Goal: Task Accomplishment & Management: Manage account settings

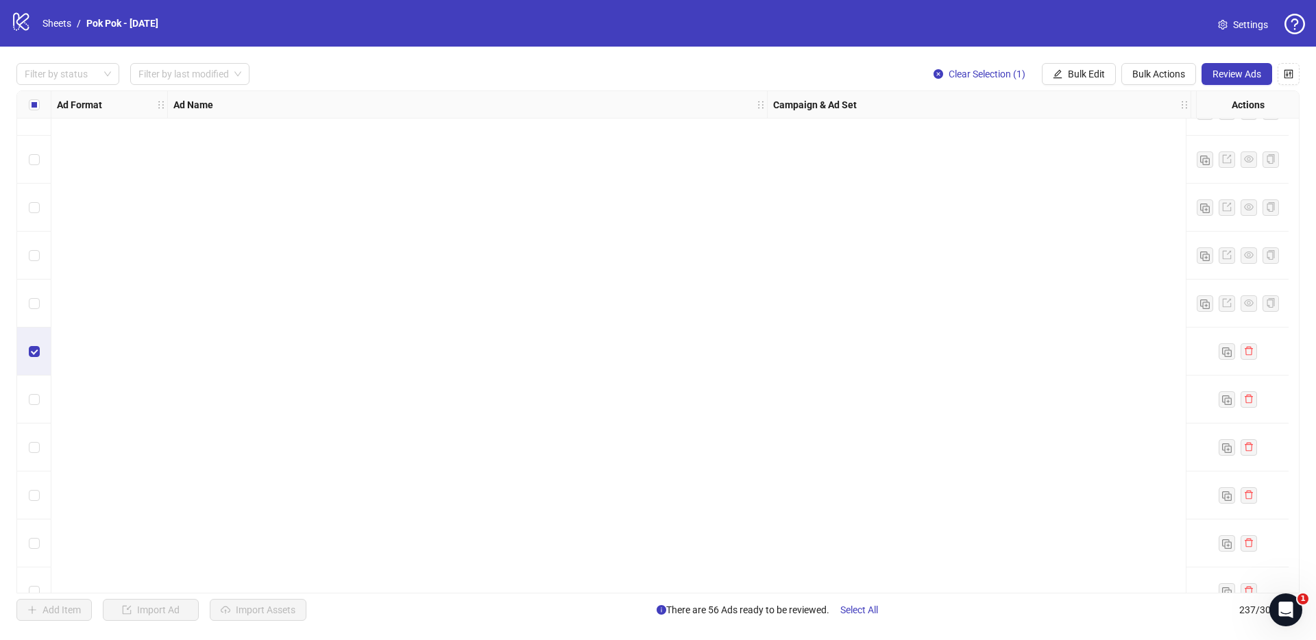
scroll to position [10902, 0]
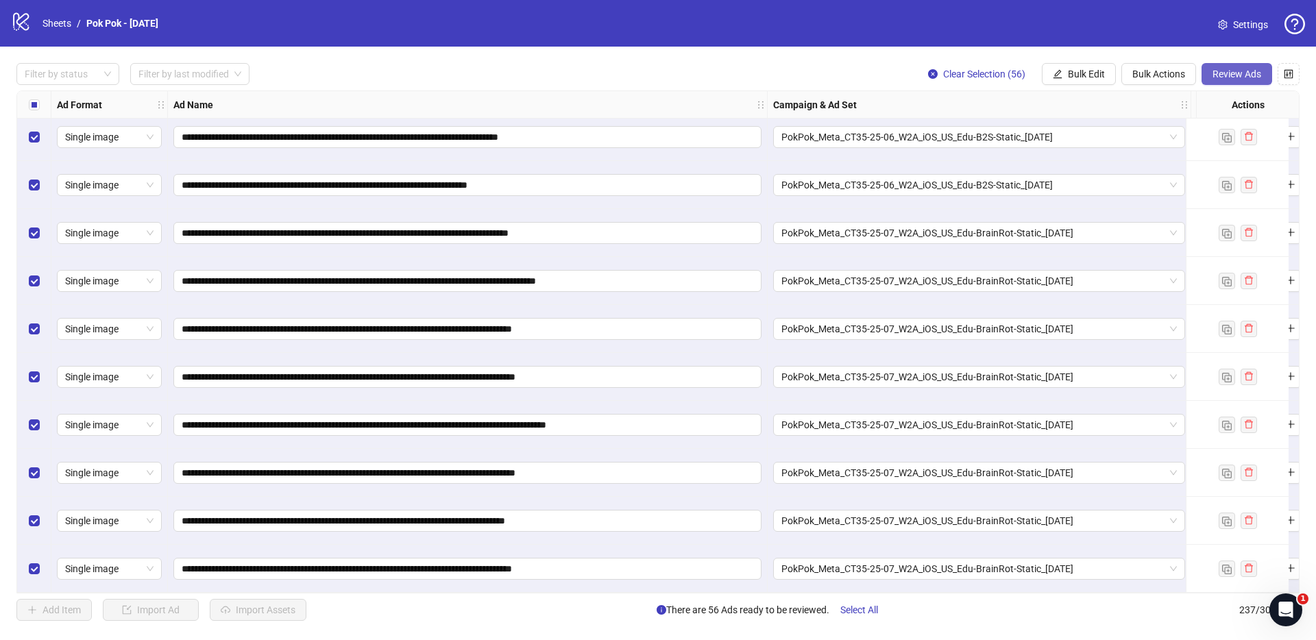
click at [1248, 73] on span "Review Ads" at bounding box center [1236, 74] width 49 height 11
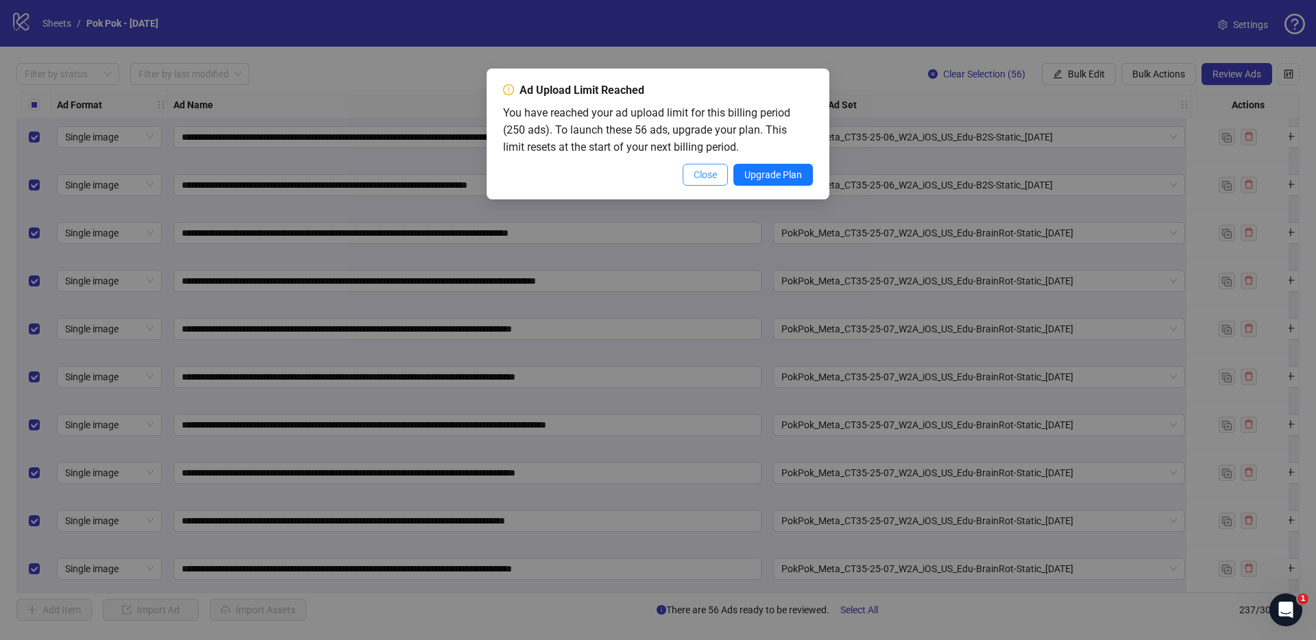
click at [709, 172] on span "Close" at bounding box center [705, 174] width 23 height 11
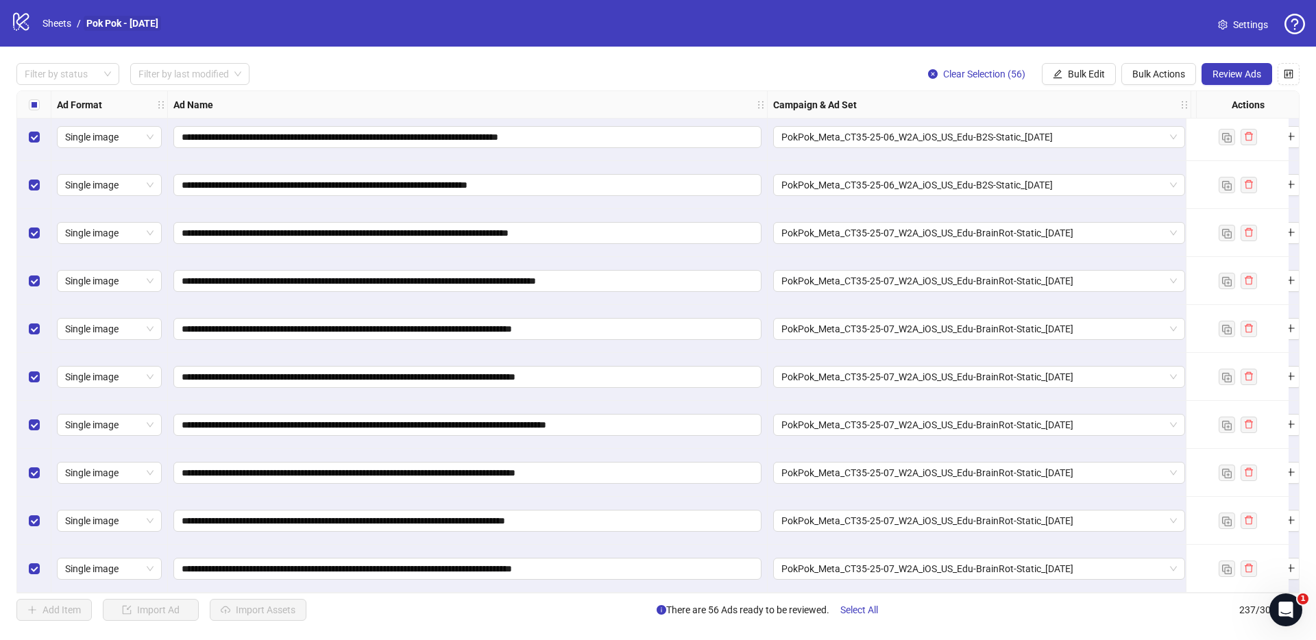
click at [137, 26] on link "Pok Pok - [DATE]" at bounding box center [122, 23] width 77 height 15
click at [1238, 27] on span "Settings" at bounding box center [1250, 24] width 35 height 15
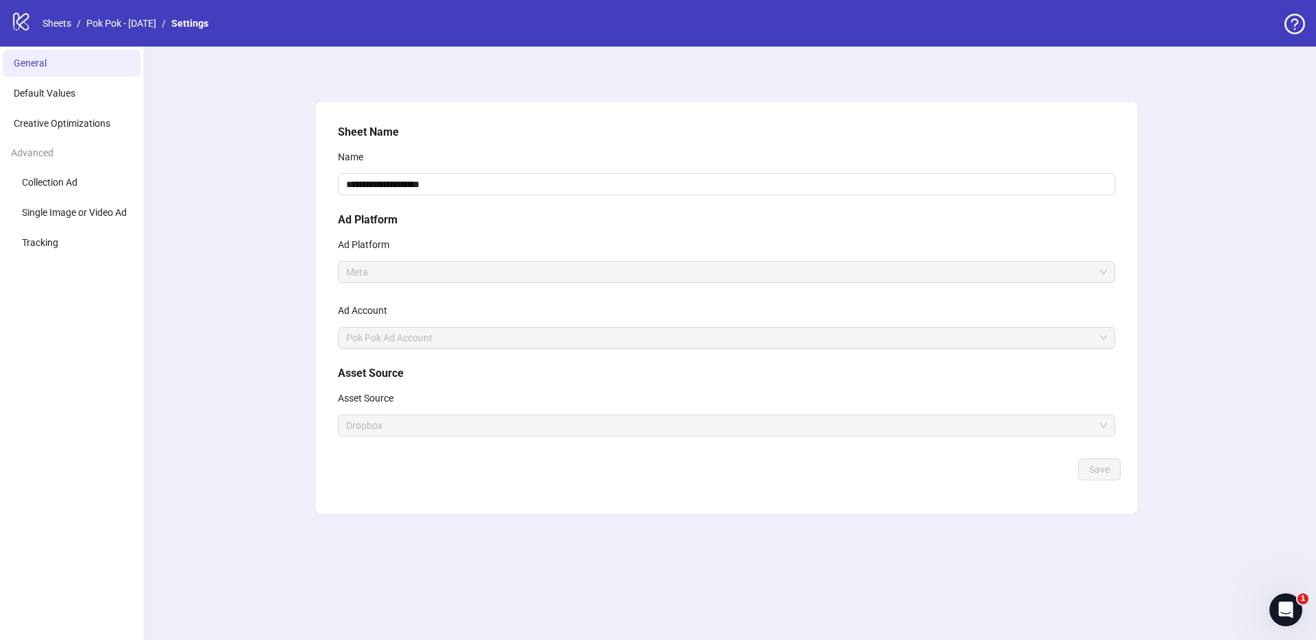
click at [14, 23] on icon at bounding box center [21, 22] width 16 height 18
click at [38, 25] on div "logo/logo-mobile Sheets / Pok Pok - August 2025 / Settings" at bounding box center [112, 23] width 203 height 25
click at [73, 31] on div "logo/logo-mobile Sheets / Pok Pok - August 2025 / Settings" at bounding box center [112, 23] width 203 height 25
click at [61, 25] on link "Sheets" at bounding box center [57, 23] width 34 height 15
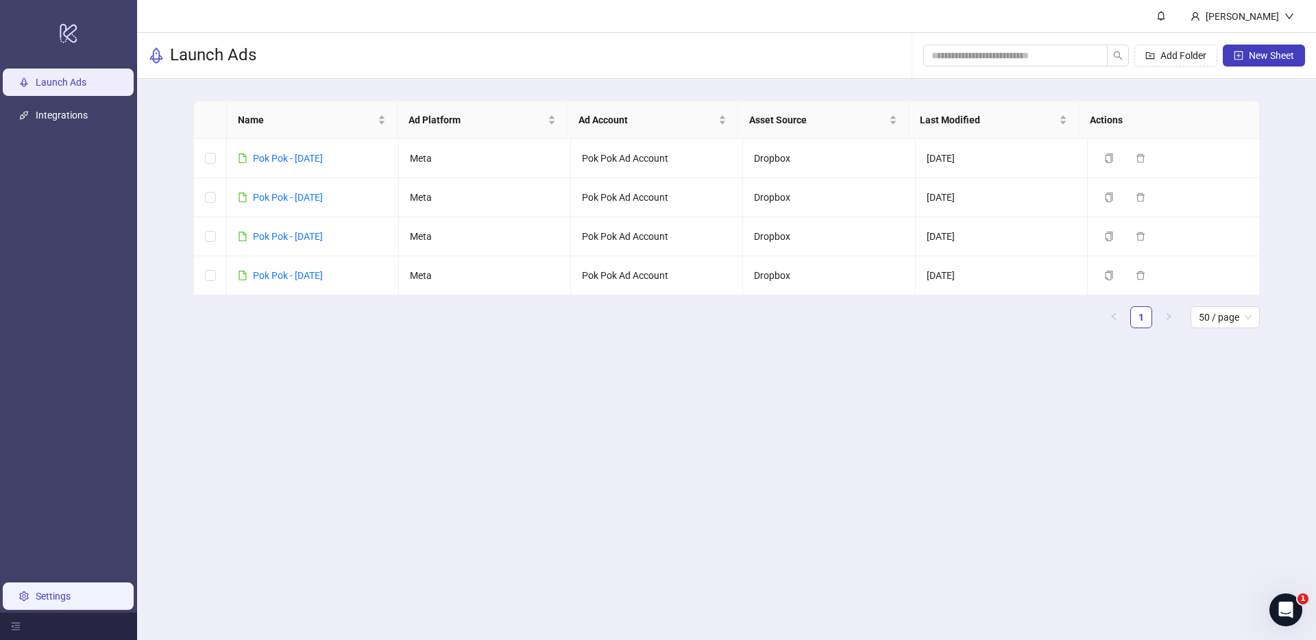
click at [71, 598] on link "Settings" at bounding box center [53, 596] width 35 height 11
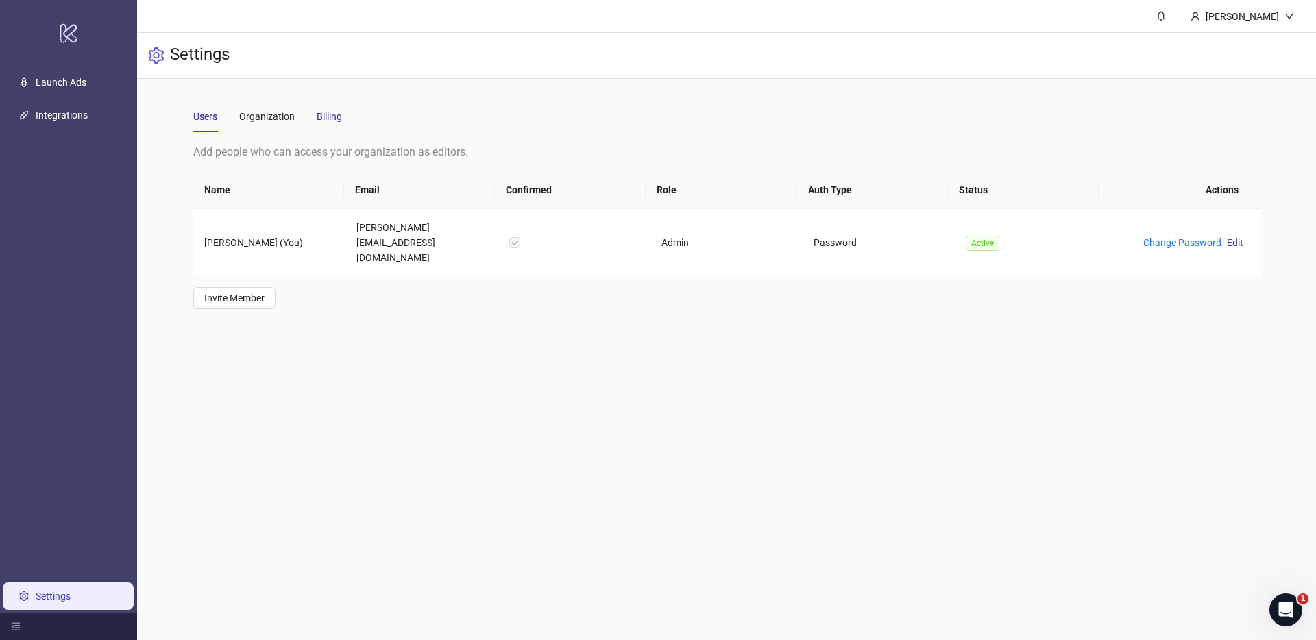
click at [329, 116] on div "Billing" at bounding box center [329, 116] width 25 height 15
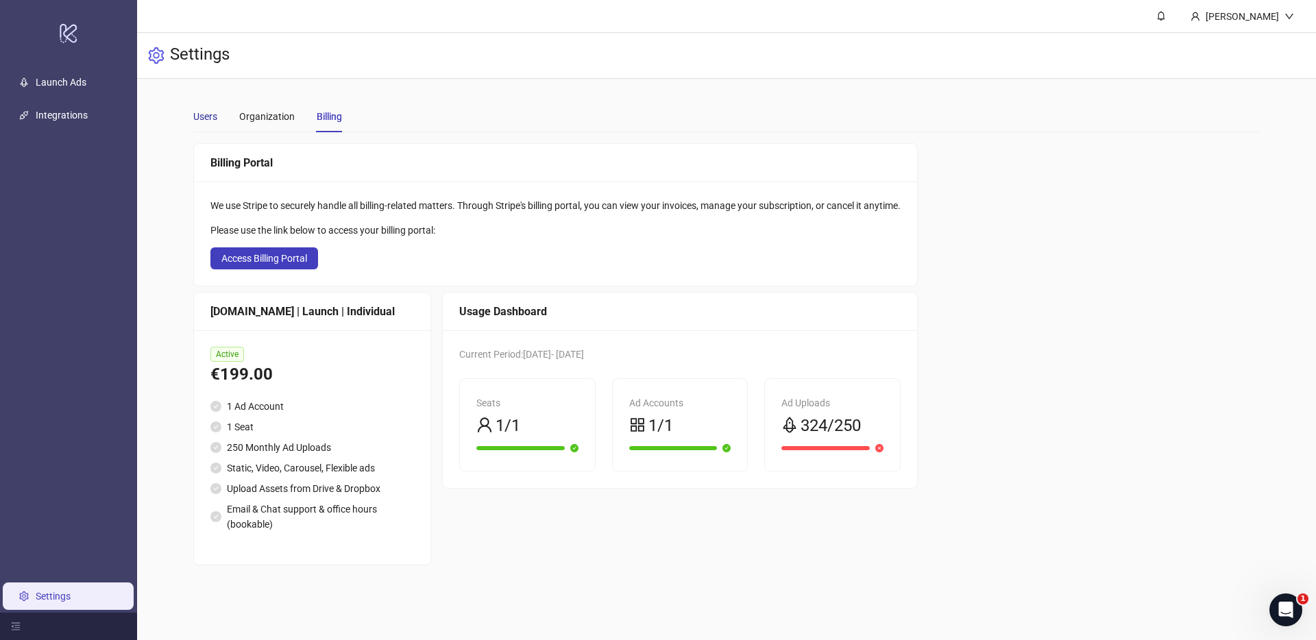
click at [196, 114] on div "Users" at bounding box center [205, 116] width 24 height 15
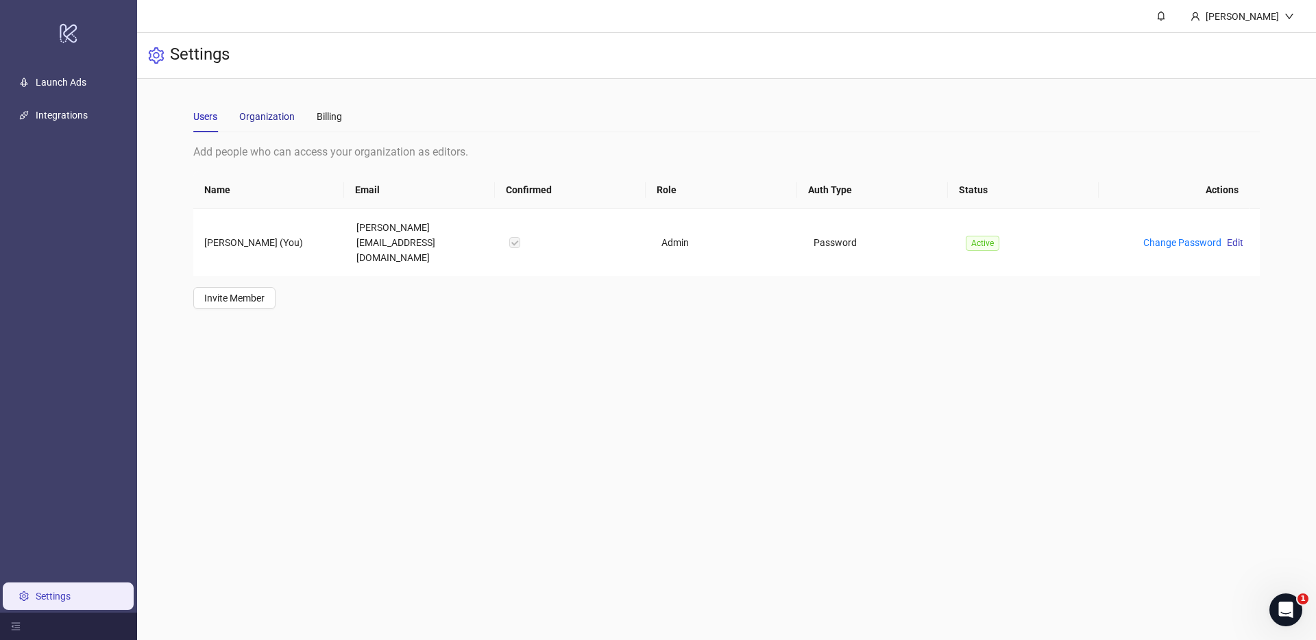
click at [263, 119] on div "Organization" at bounding box center [267, 116] width 56 height 15
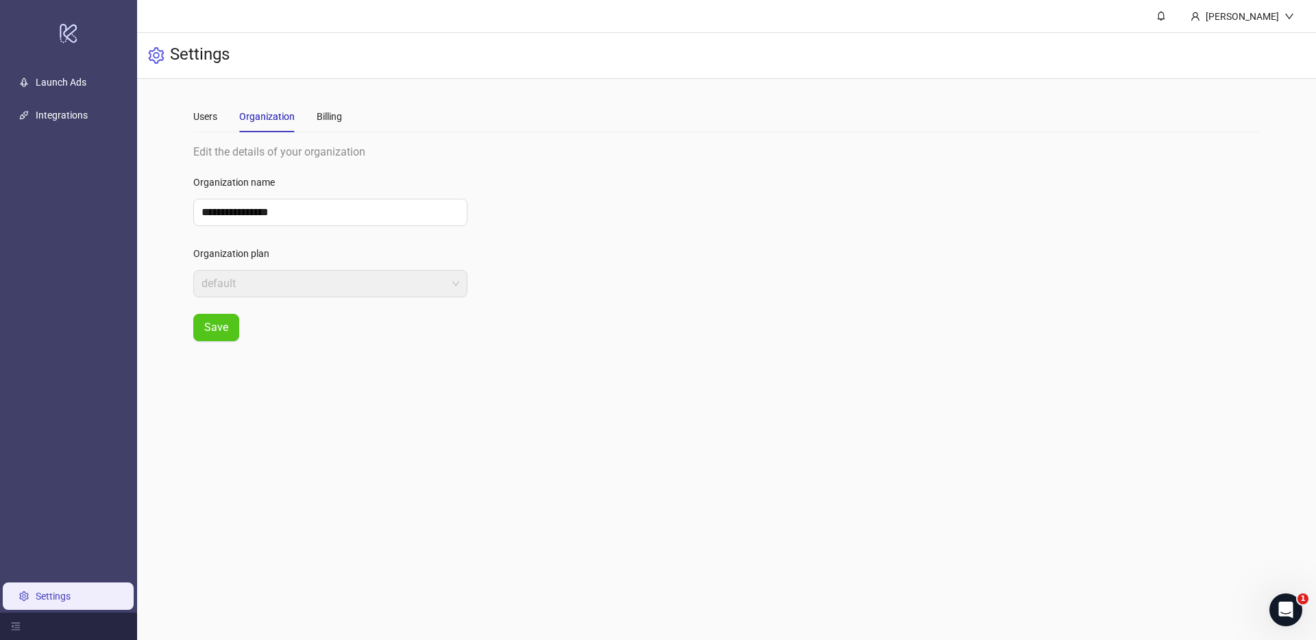
click at [351, 117] on div "Users Organization Billing" at bounding box center [726, 117] width 1067 height 32
click at [337, 118] on div "Billing" at bounding box center [329, 116] width 25 height 15
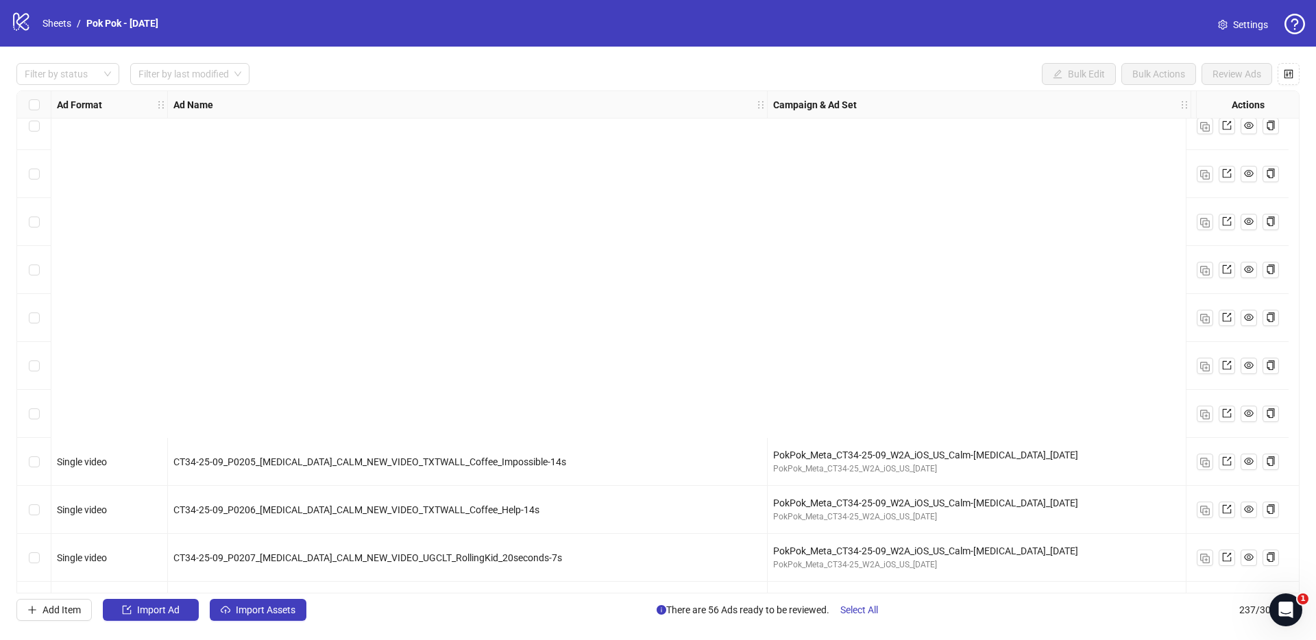
scroll to position [8401, 0]
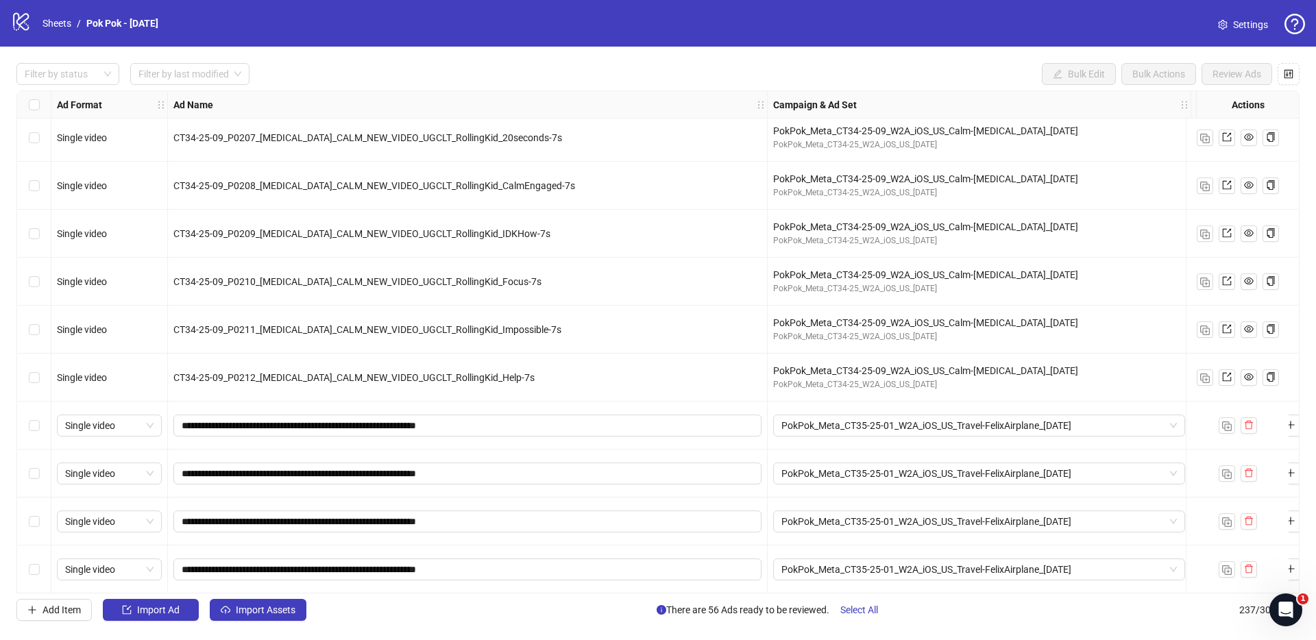
click at [39, 429] on div "Select row 182" at bounding box center [34, 426] width 34 height 48
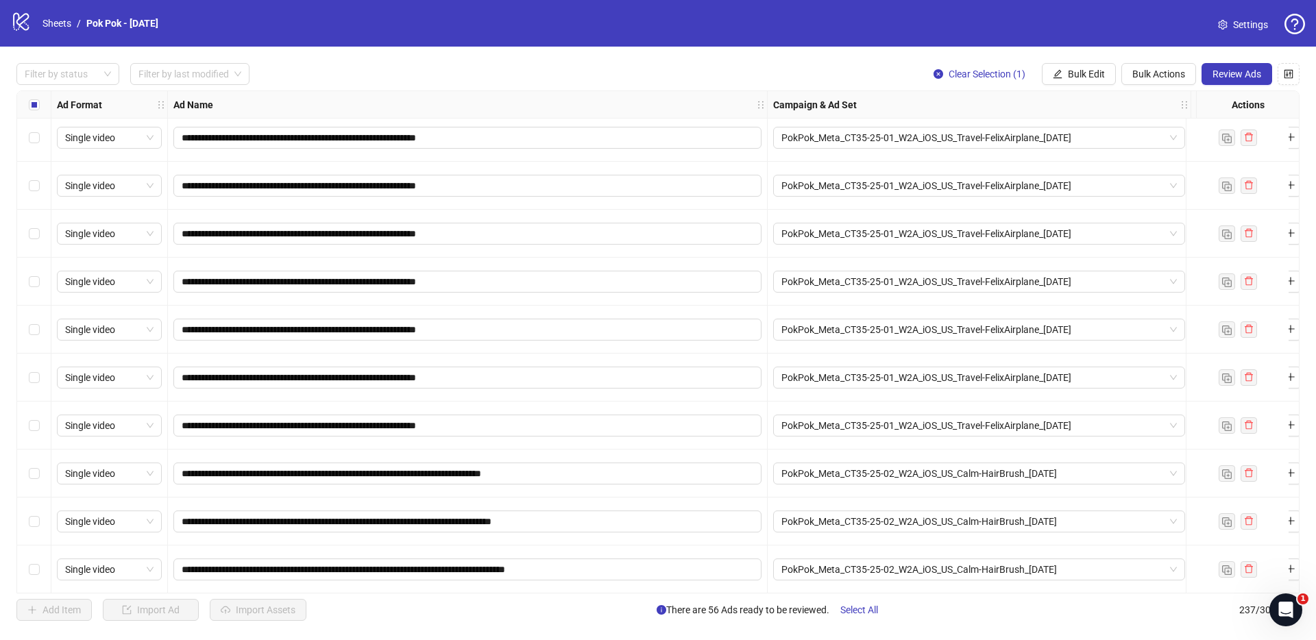
scroll to position [9175, 0]
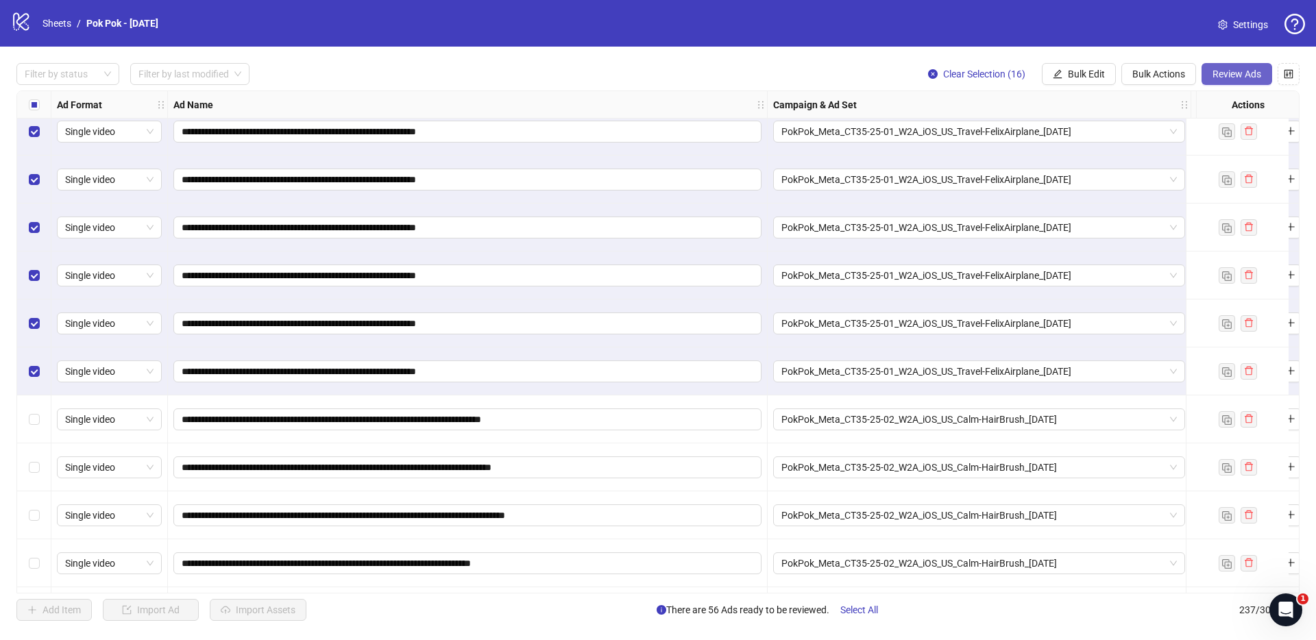
click at [1241, 74] on span "Review Ads" at bounding box center [1236, 74] width 49 height 11
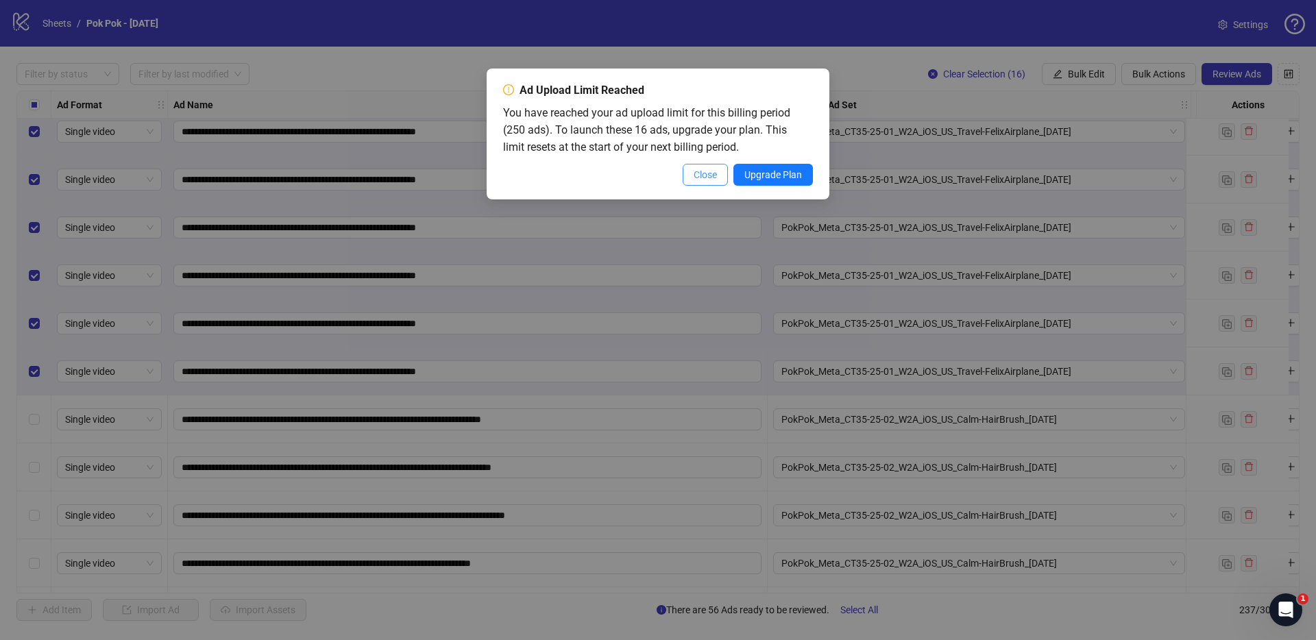
click at [700, 175] on span "Close" at bounding box center [705, 174] width 23 height 11
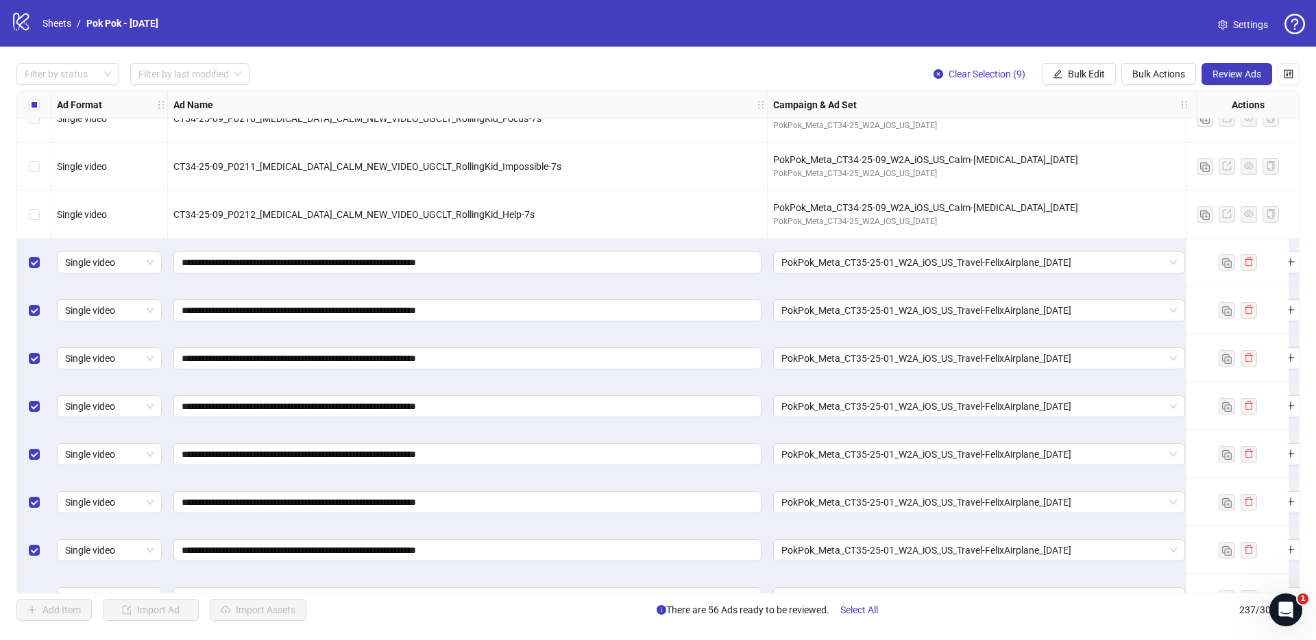
scroll to position [8535, 0]
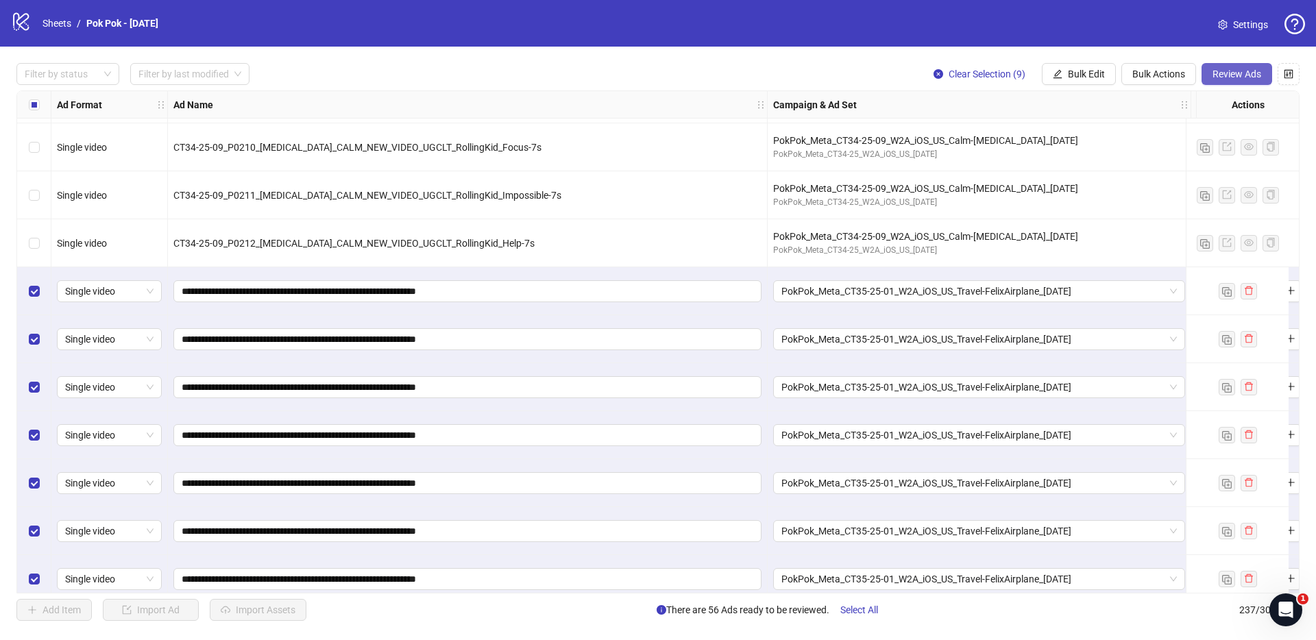
click at [1239, 79] on span "Review Ads" at bounding box center [1236, 74] width 49 height 11
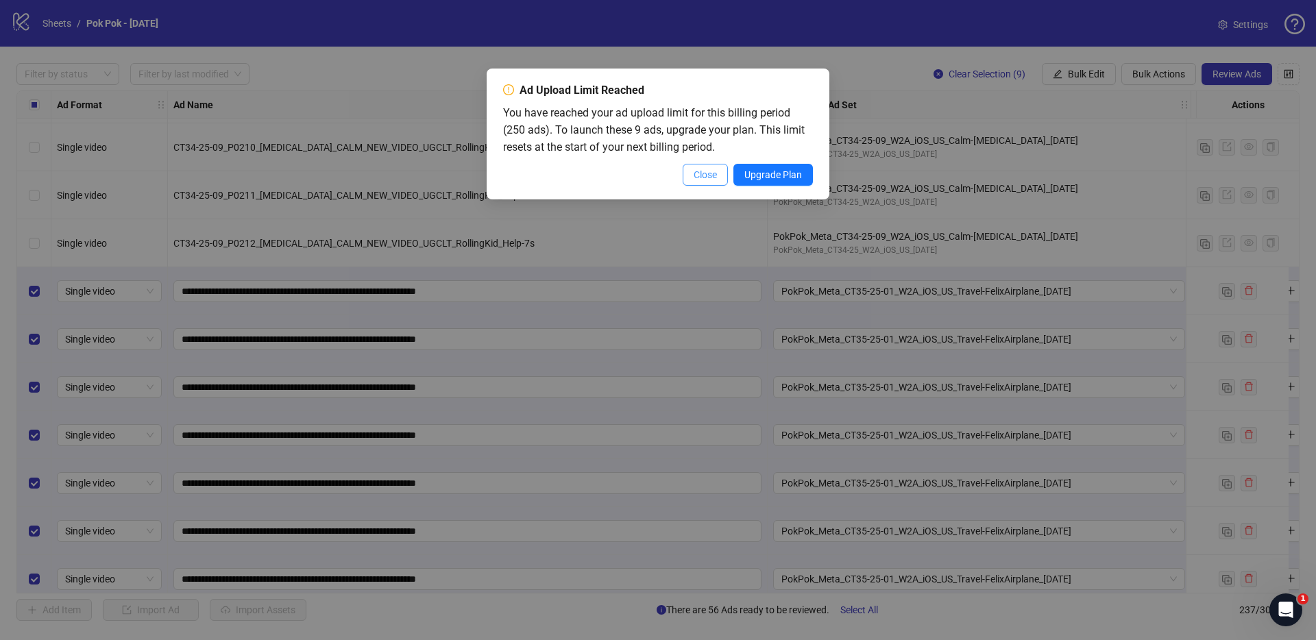
click at [699, 165] on button "Close" at bounding box center [705, 175] width 45 height 22
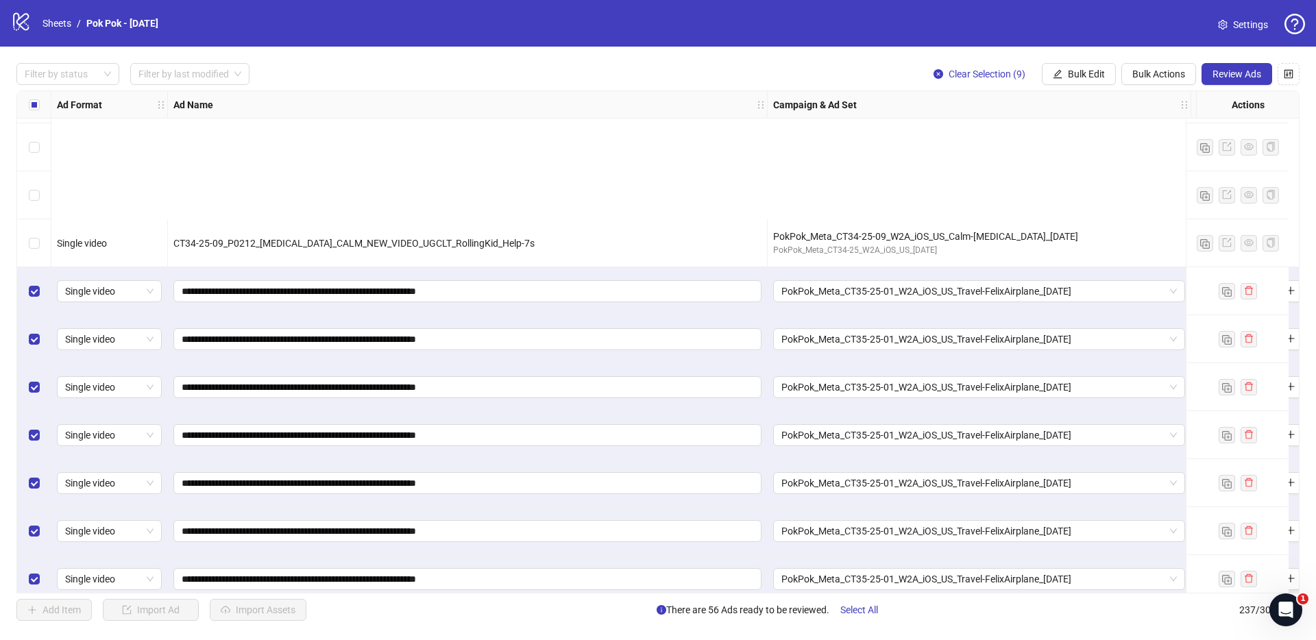
scroll to position [8738, 0]
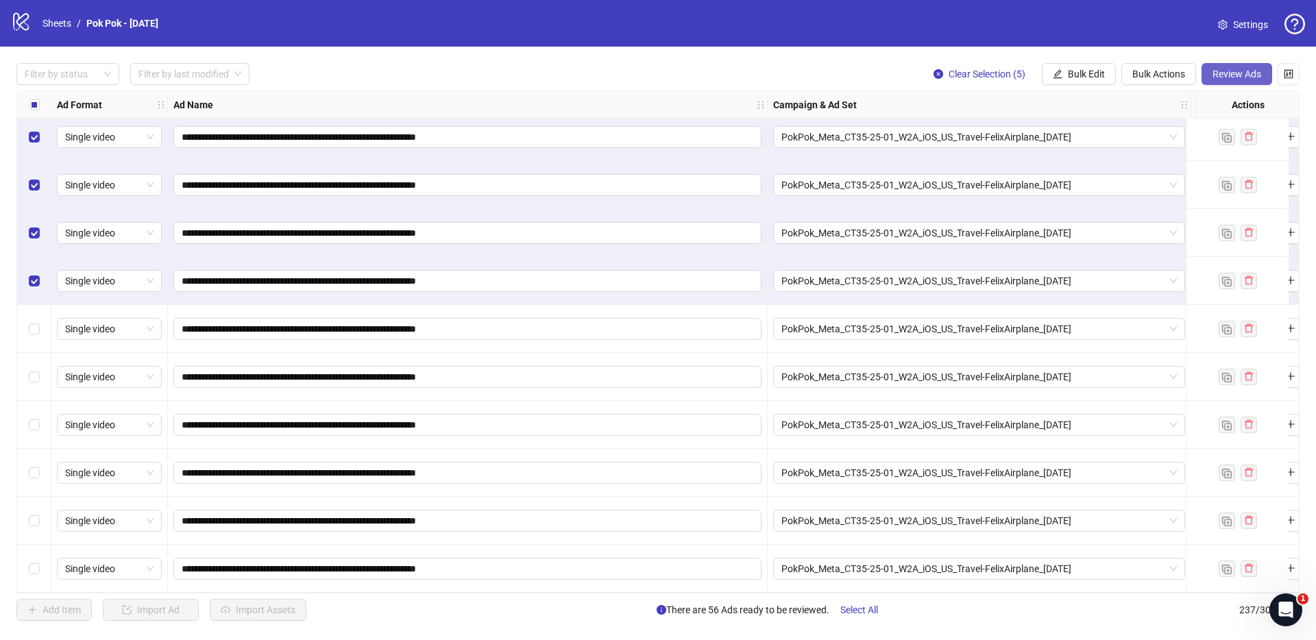
click at [1229, 76] on span "Review Ads" at bounding box center [1236, 74] width 49 height 11
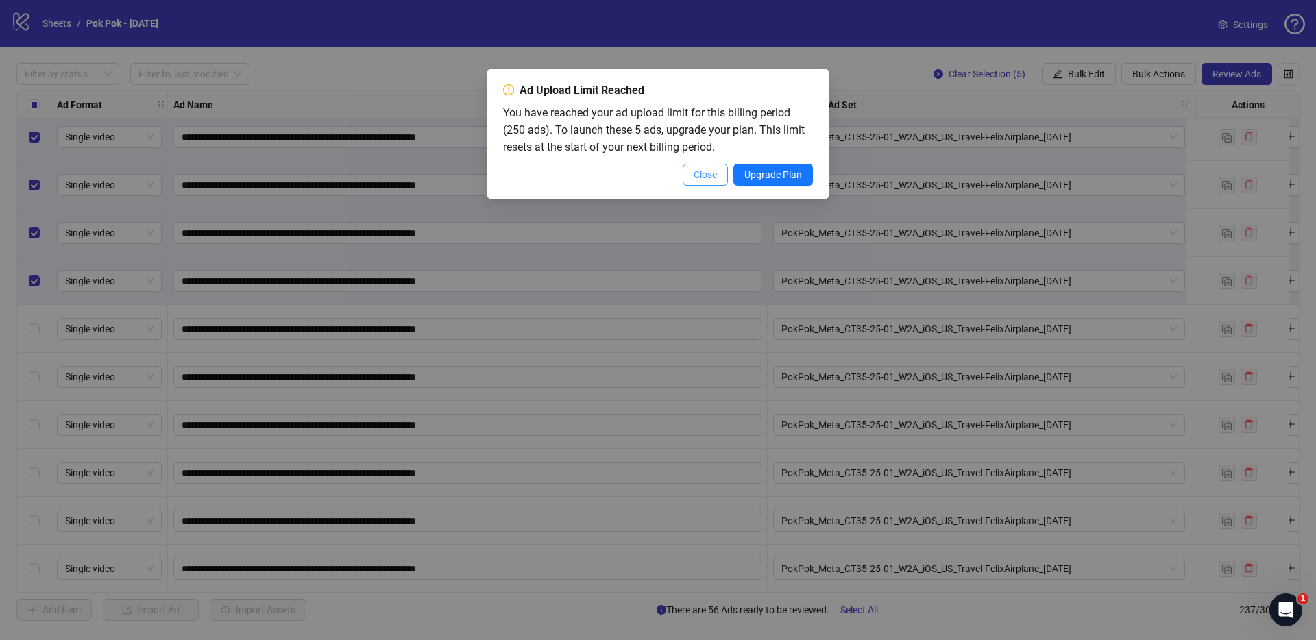
click at [703, 184] on button "Close" at bounding box center [705, 175] width 45 height 22
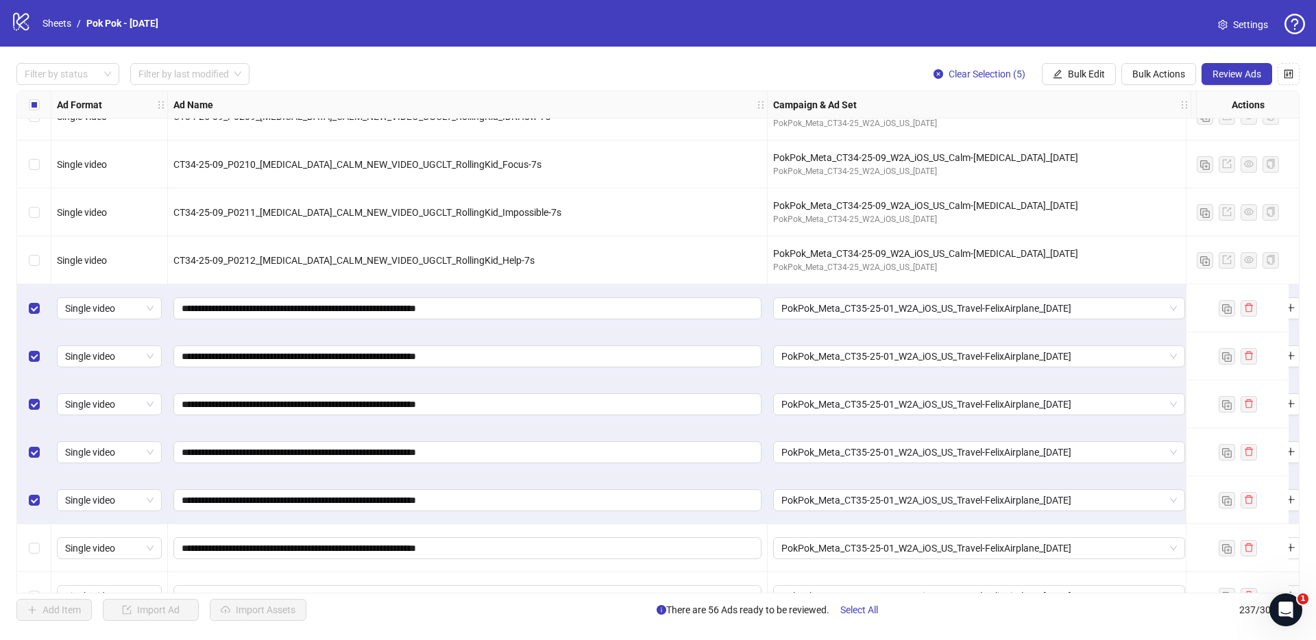
scroll to position [8571, 0]
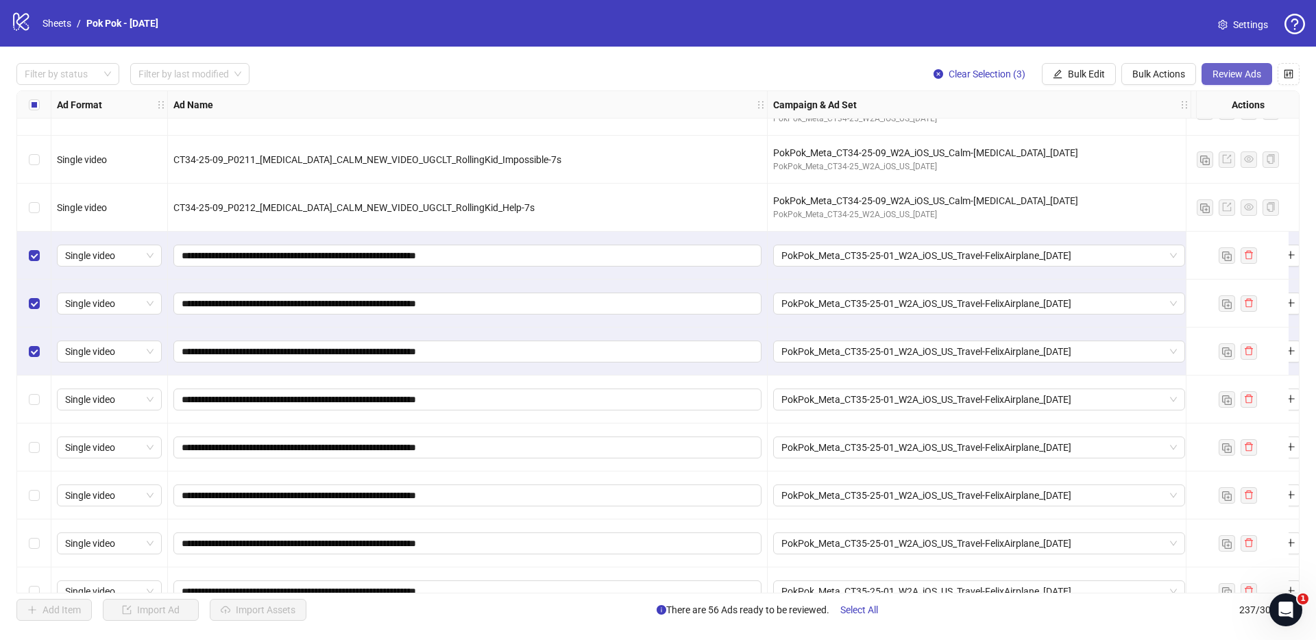
click at [1247, 72] on span "Review Ads" at bounding box center [1236, 74] width 49 height 11
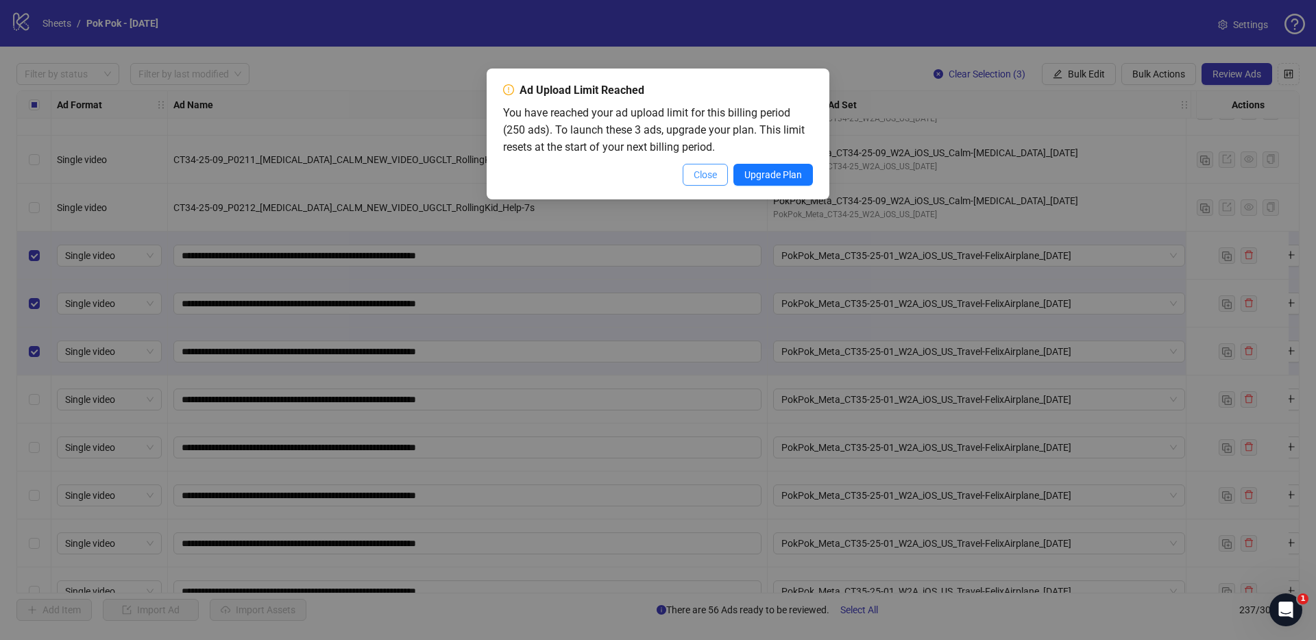
click at [694, 175] on span "Close" at bounding box center [705, 174] width 23 height 11
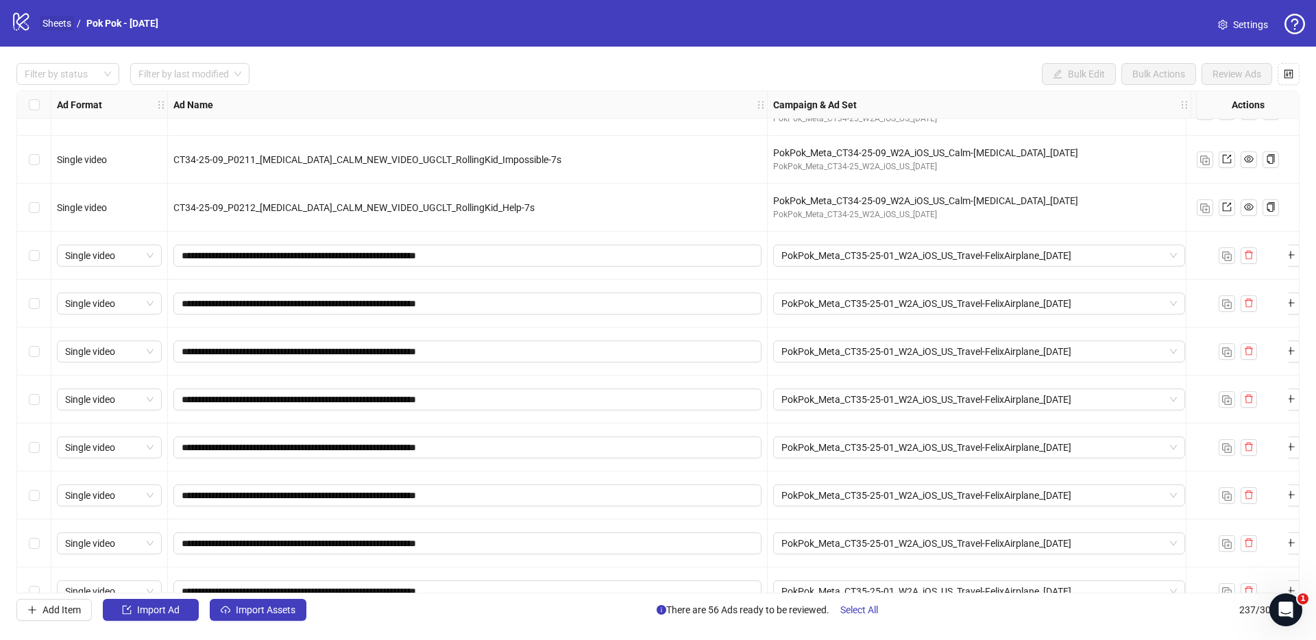
click at [55, 22] on link "Sheets" at bounding box center [57, 23] width 34 height 15
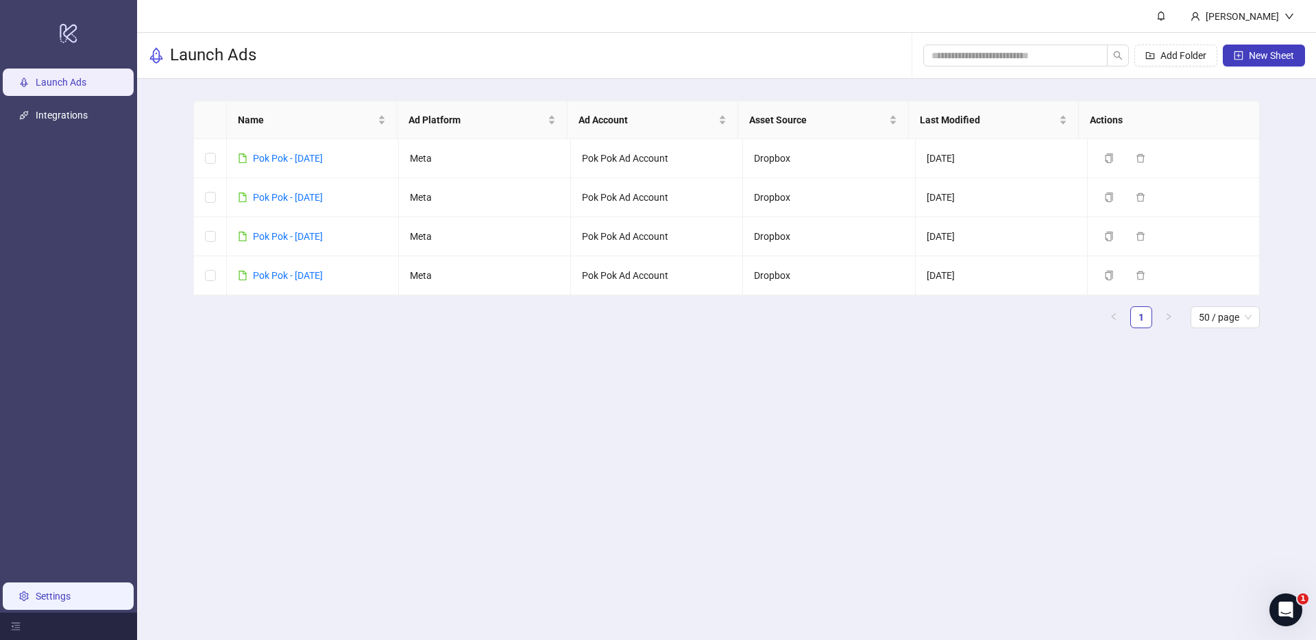
click at [50, 594] on link "Settings" at bounding box center [53, 596] width 35 height 11
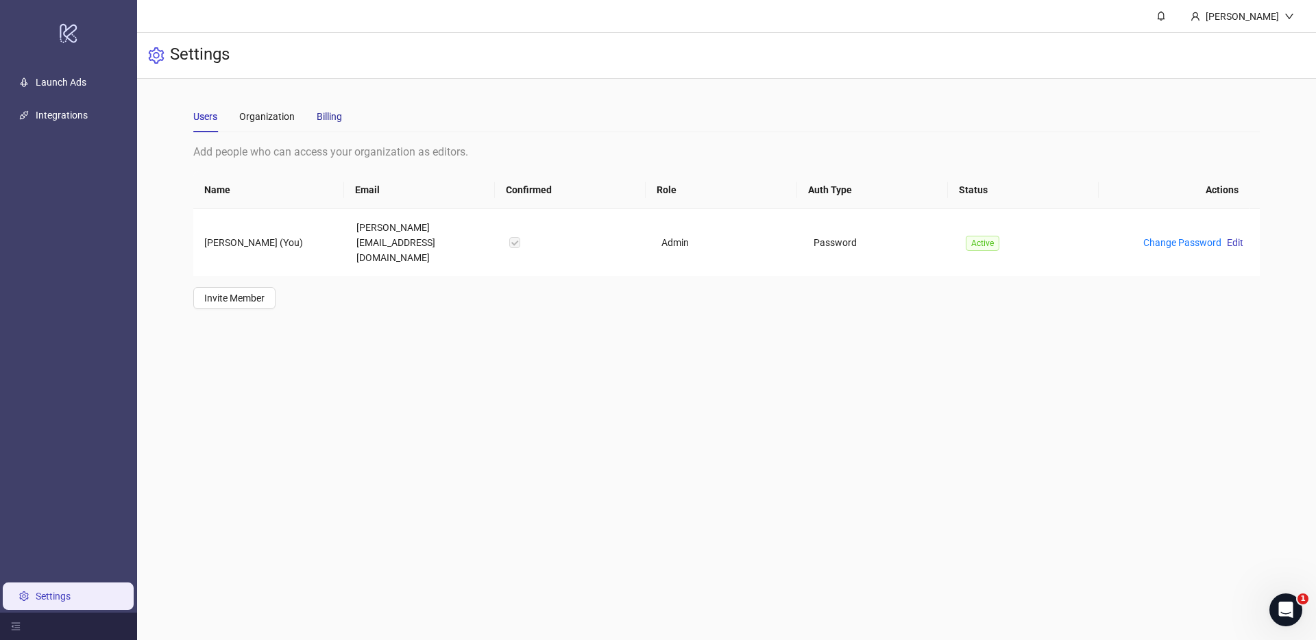
click at [336, 114] on div "Billing" at bounding box center [329, 116] width 25 height 15
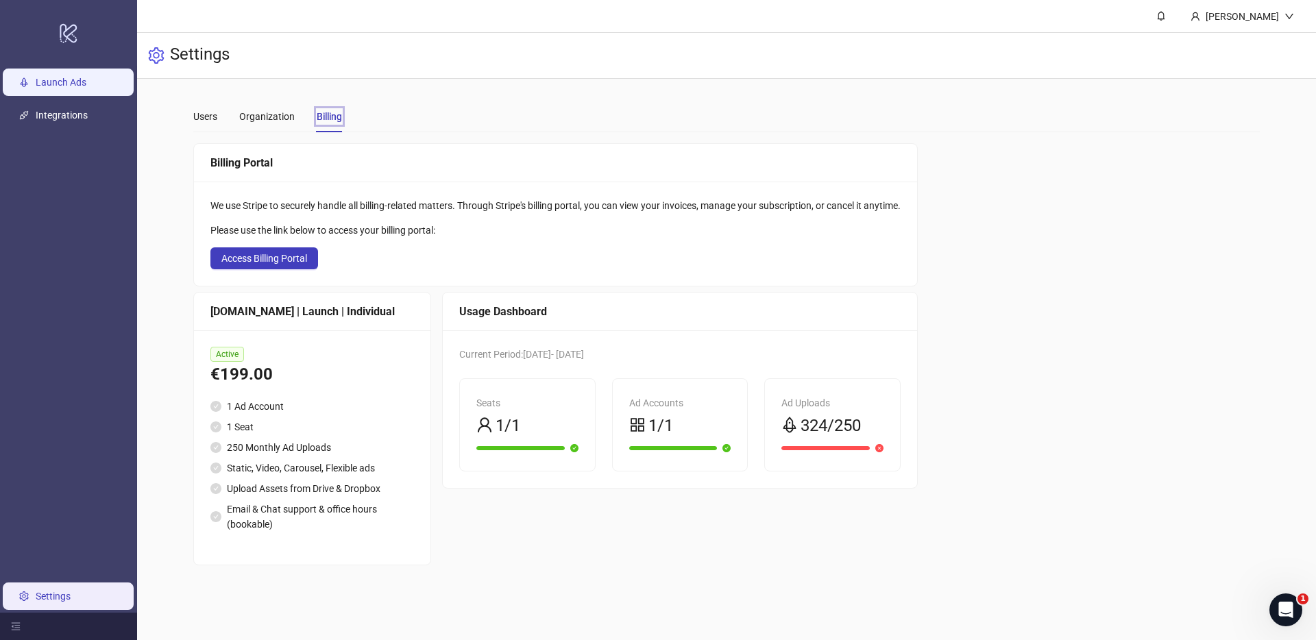
click at [71, 80] on link "Launch Ads" at bounding box center [61, 82] width 51 height 11
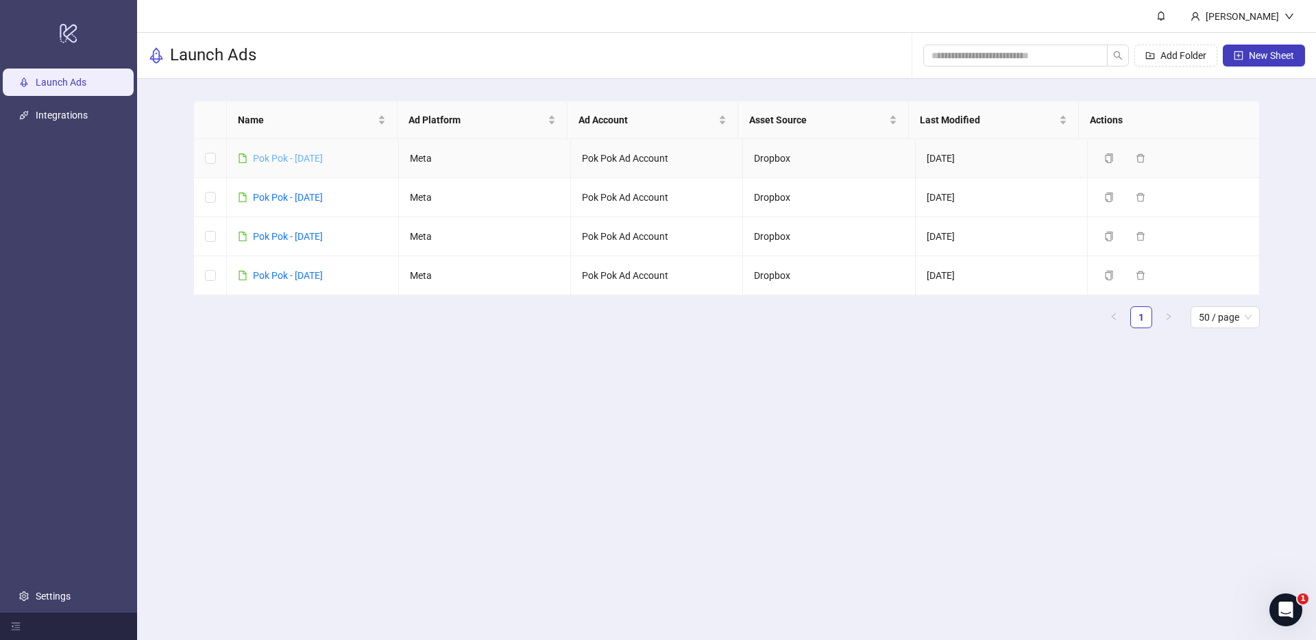
click at [323, 160] on link "Pok Pok - [DATE]" at bounding box center [288, 158] width 70 height 11
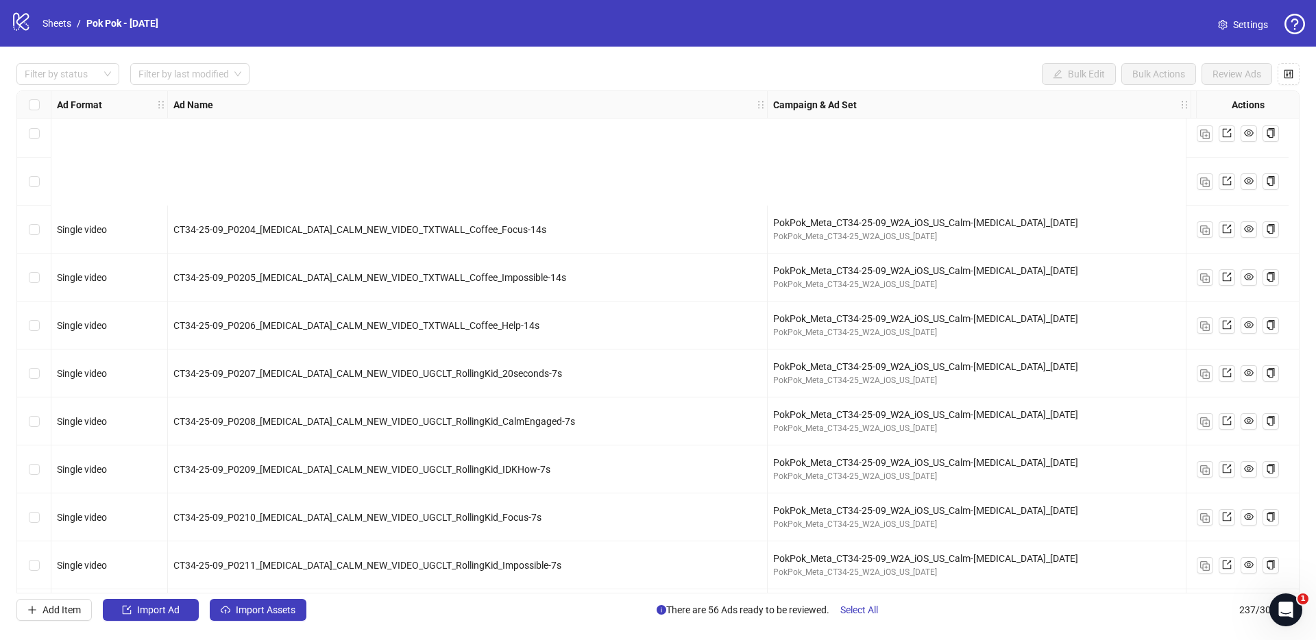
scroll to position [8478, 0]
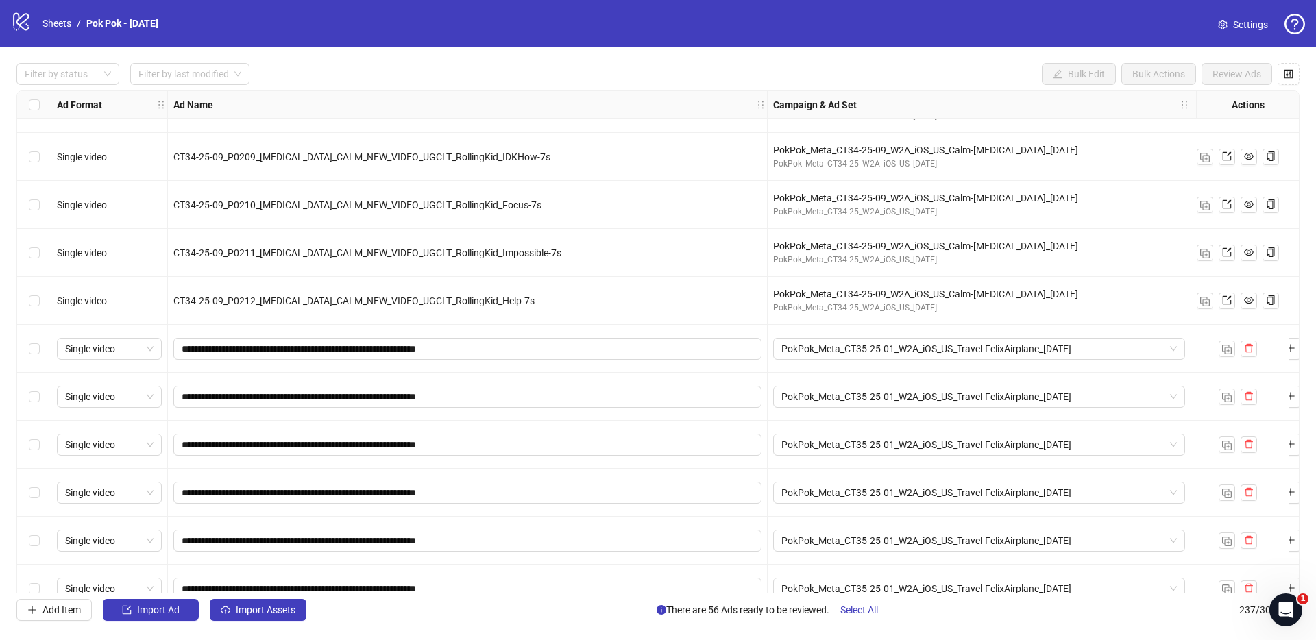
click at [27, 355] on div "Select row 182" at bounding box center [34, 349] width 34 height 48
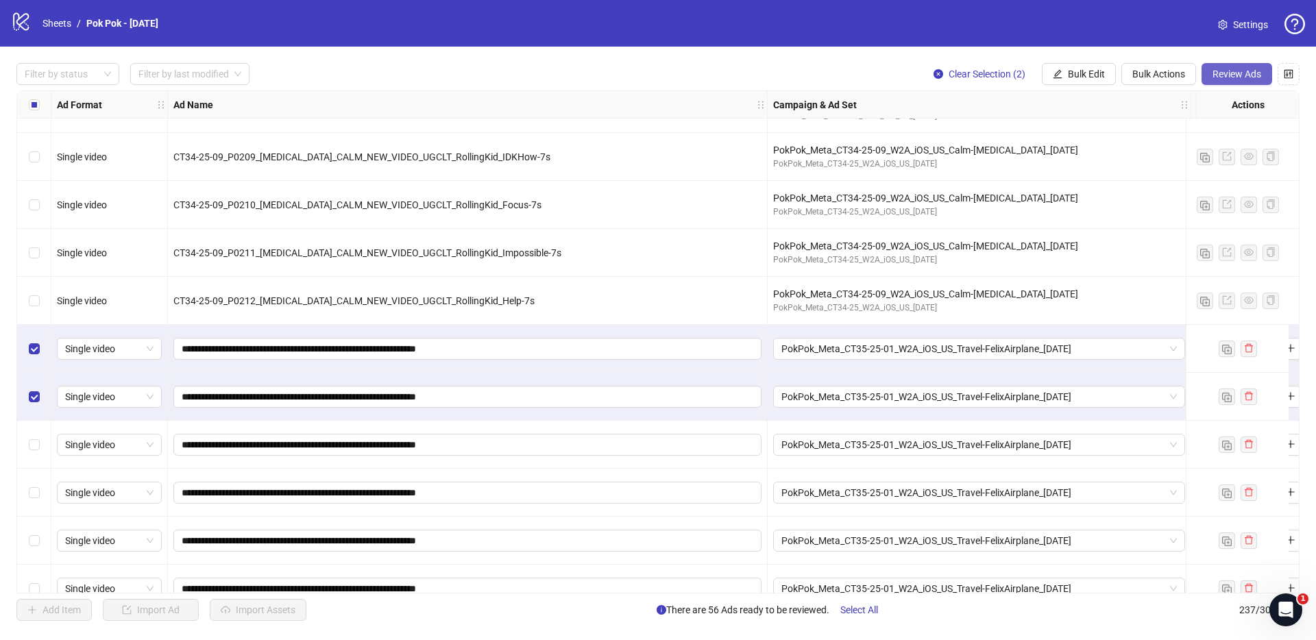
click at [1245, 72] on span "Review Ads" at bounding box center [1236, 74] width 49 height 11
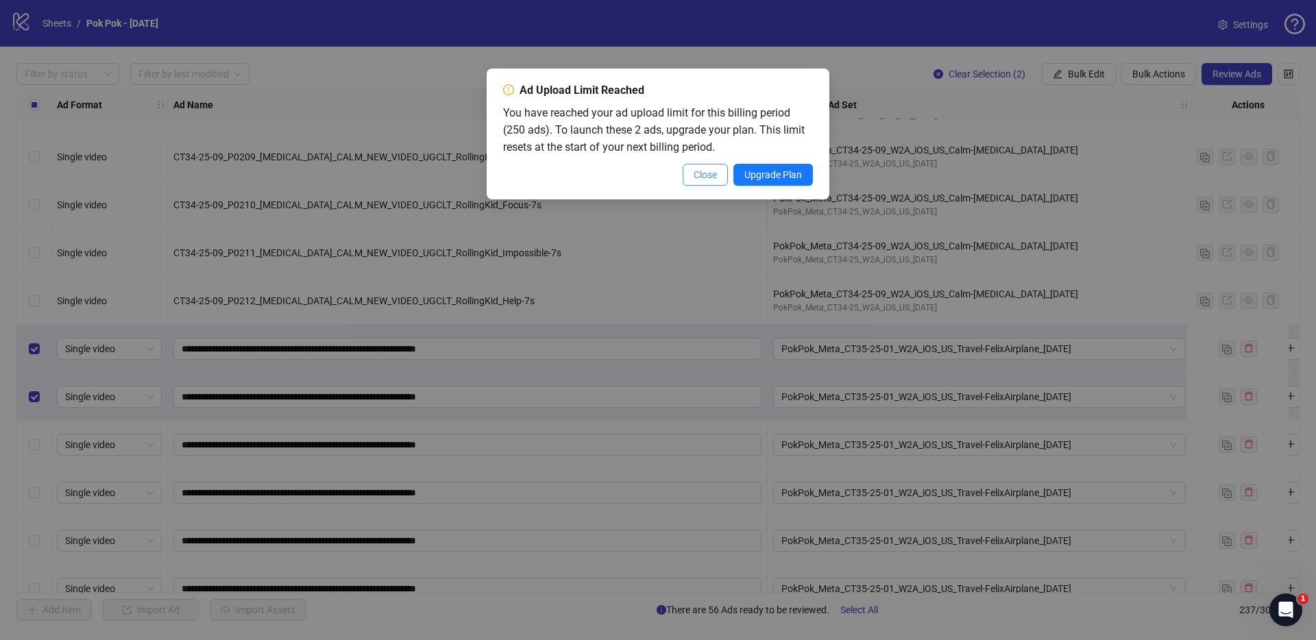
click at [705, 175] on span "Close" at bounding box center [705, 174] width 23 height 11
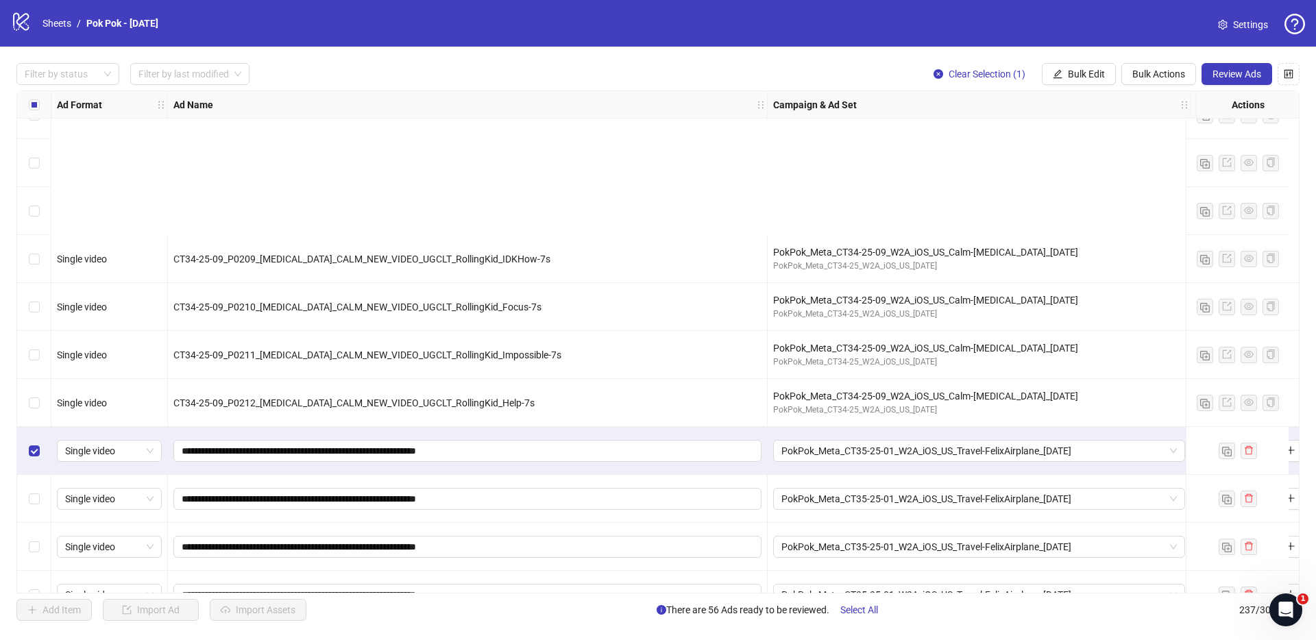
scroll to position [8570, 0]
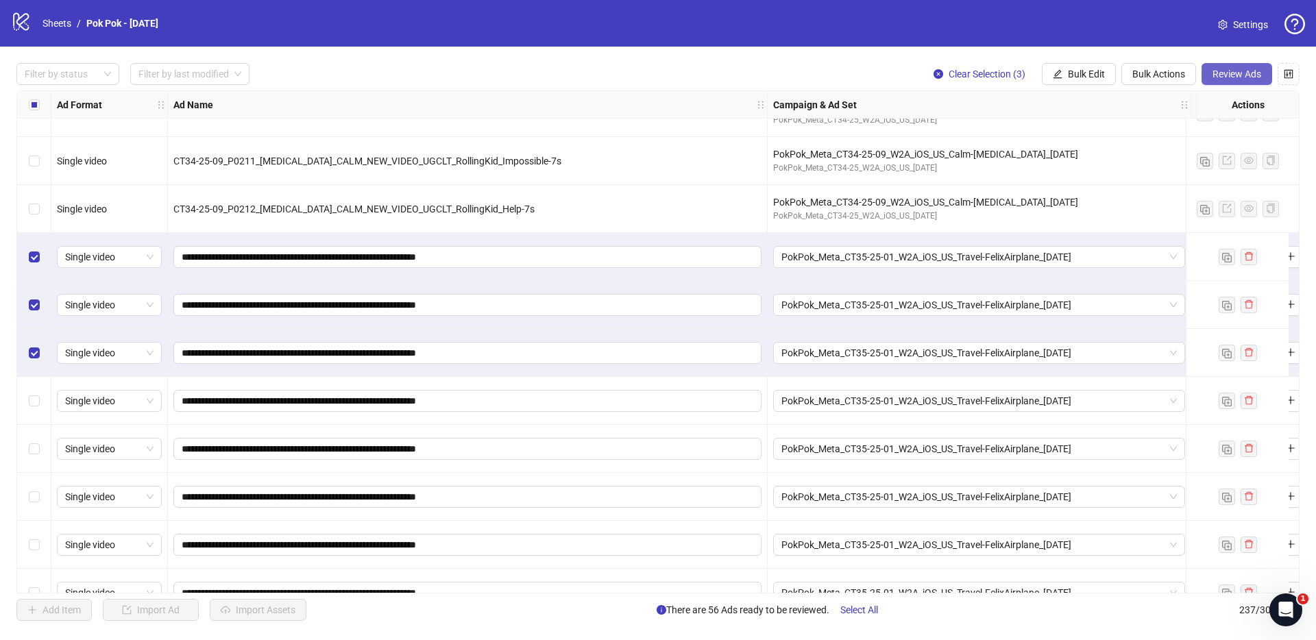
click at [1239, 78] on span "Review Ads" at bounding box center [1236, 74] width 49 height 11
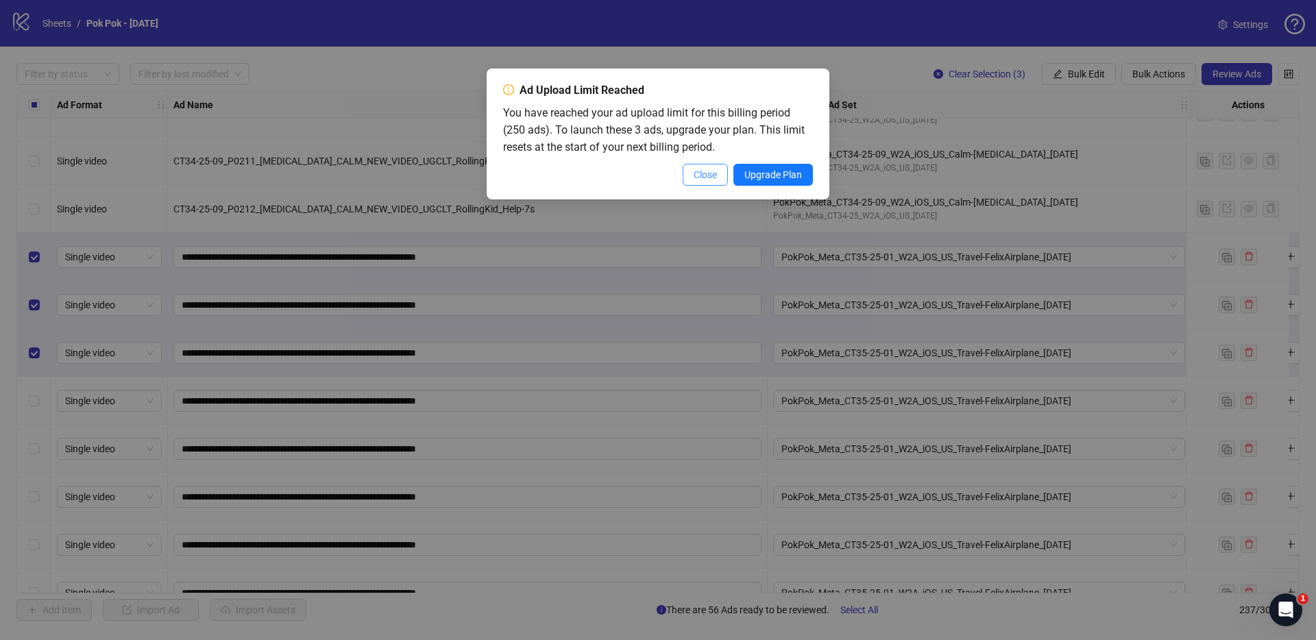
click at [694, 176] on span "Close" at bounding box center [705, 174] width 23 height 11
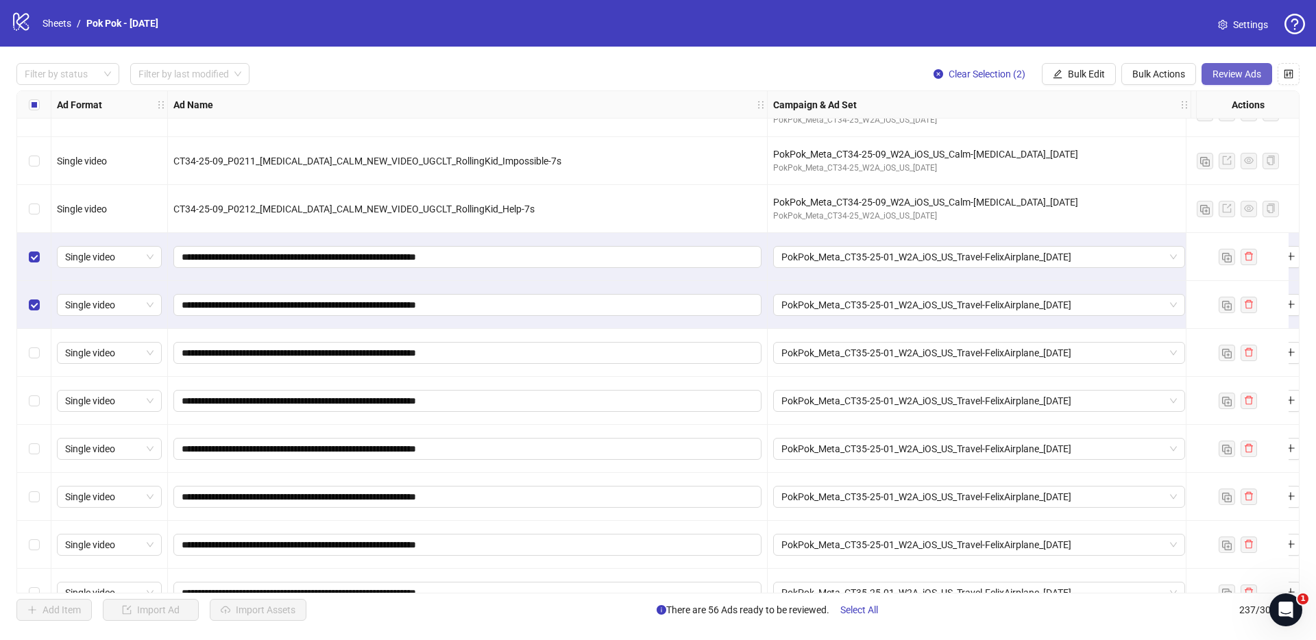
click at [1237, 77] on span "Review Ads" at bounding box center [1236, 74] width 49 height 11
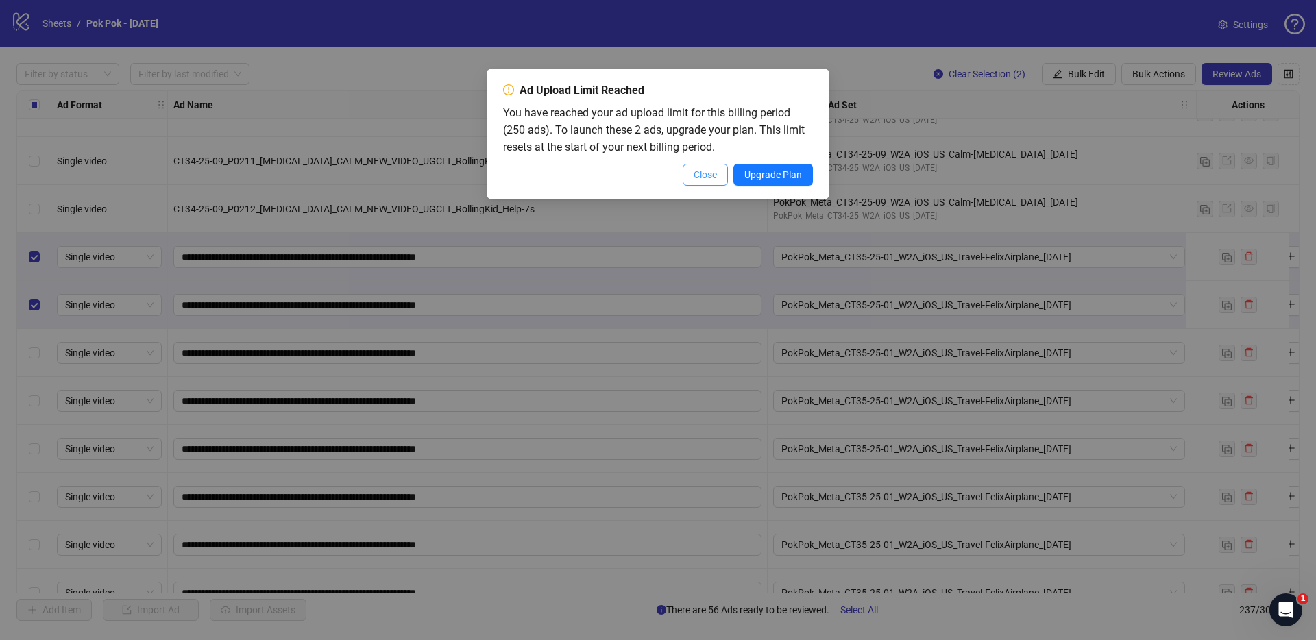
click at [707, 179] on span "Close" at bounding box center [705, 174] width 23 height 11
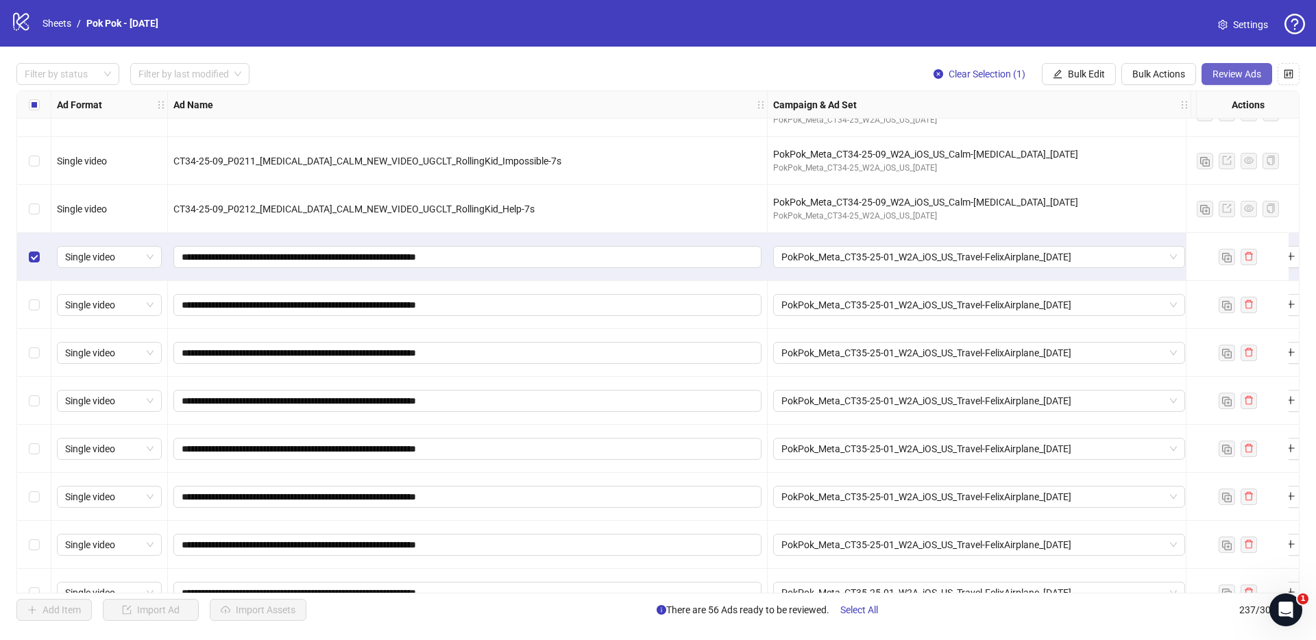
click at [1227, 79] on span "Review Ads" at bounding box center [1236, 74] width 49 height 11
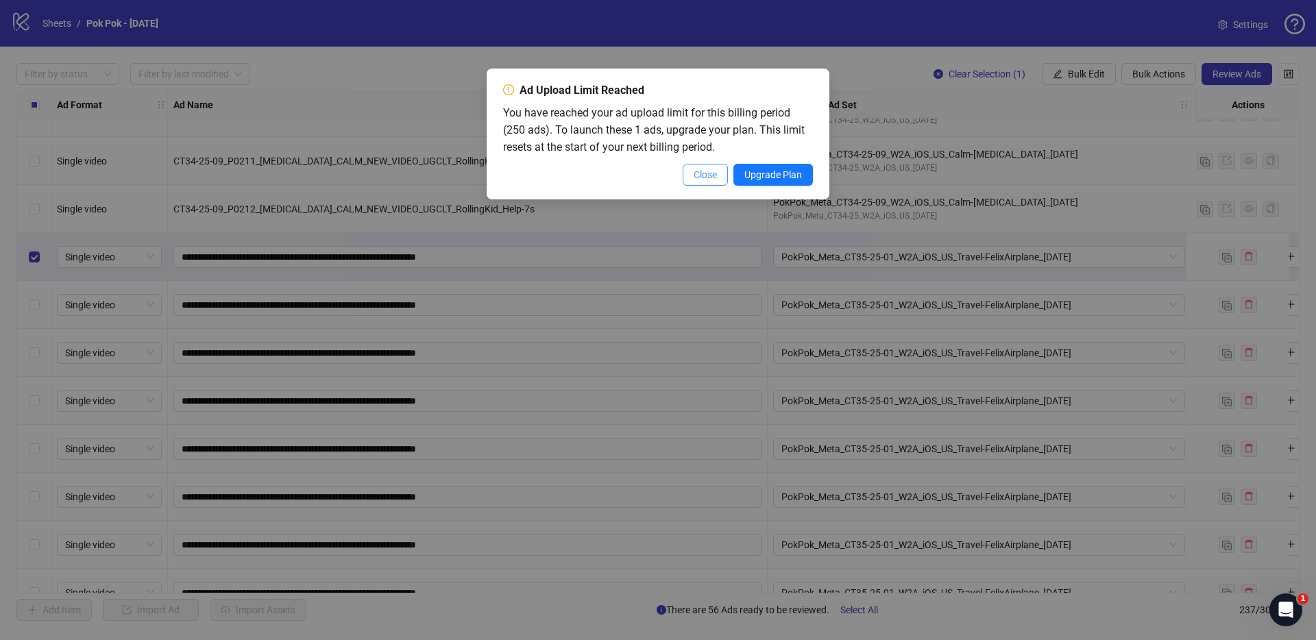
click at [708, 176] on span "Close" at bounding box center [705, 174] width 23 height 11
